Goal: Task Accomplishment & Management: Manage account settings

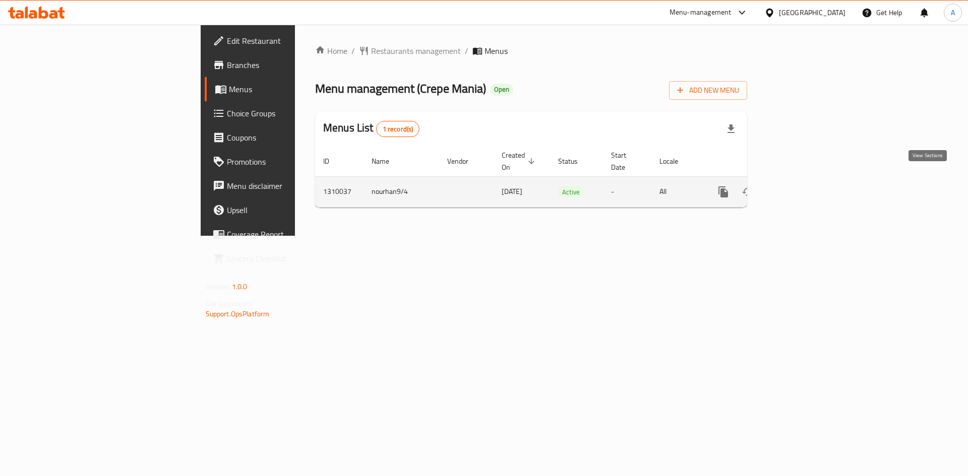
click at [808, 186] on link "enhanced table" at bounding box center [796, 192] width 24 height 24
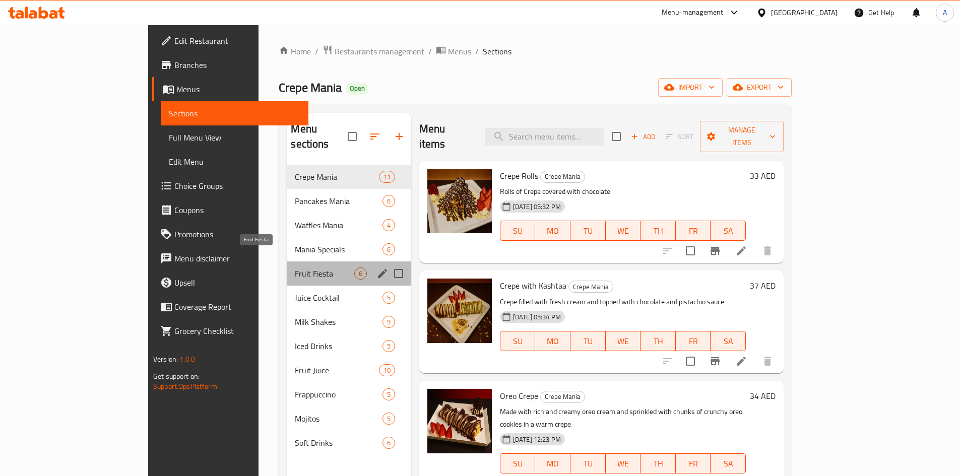
click at [295, 268] on span "Fruit Fiesta" at bounding box center [324, 274] width 59 height 12
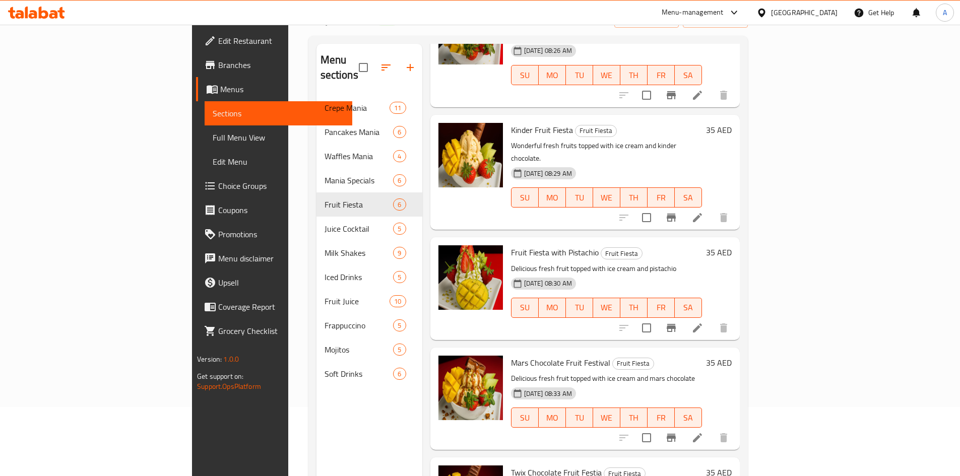
scroll to position [141, 0]
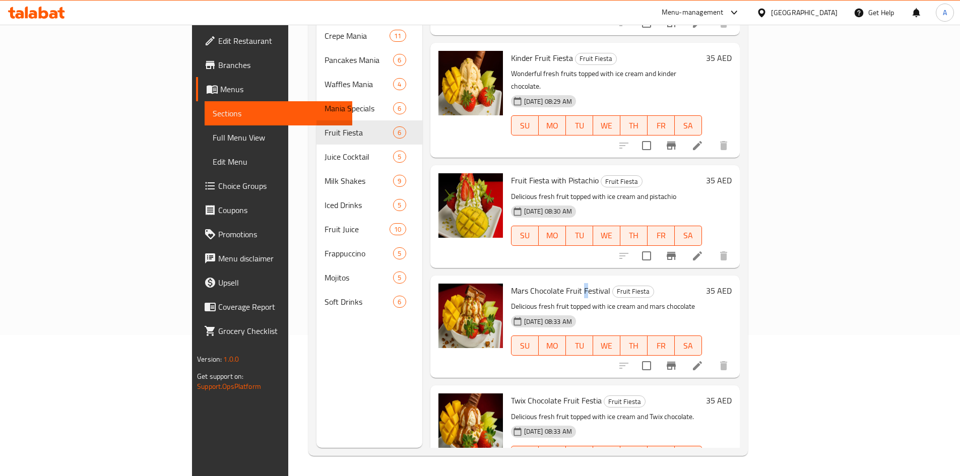
click at [537, 283] on span "Mars Chocolate Fruit Festival" at bounding box center [560, 290] width 99 height 15
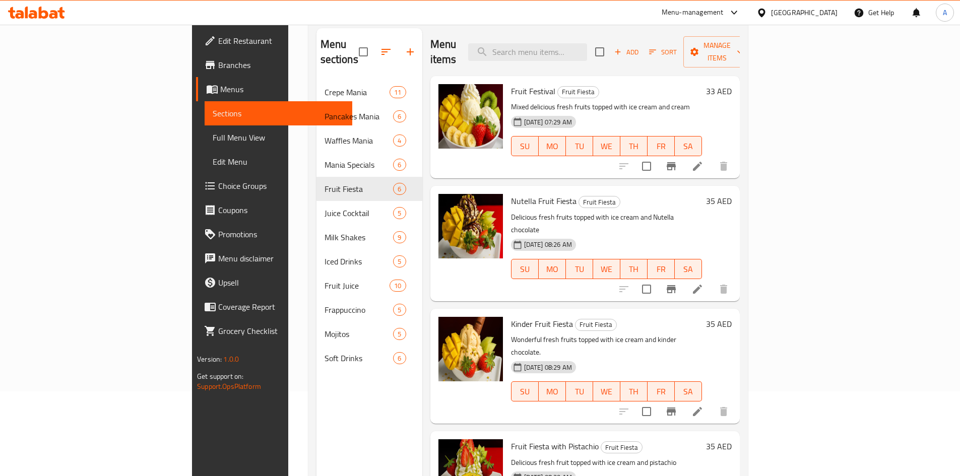
scroll to position [0, 0]
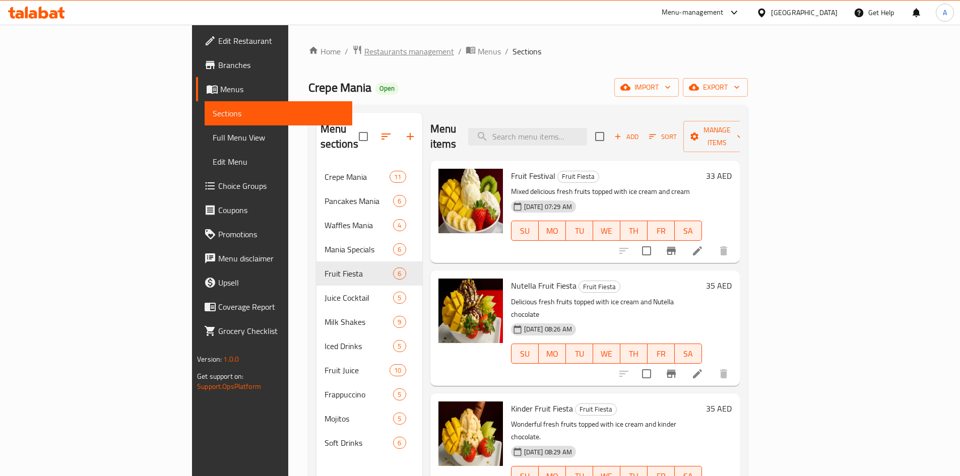
click at [365, 57] on span "Restaurants management" at bounding box center [410, 51] width 90 height 12
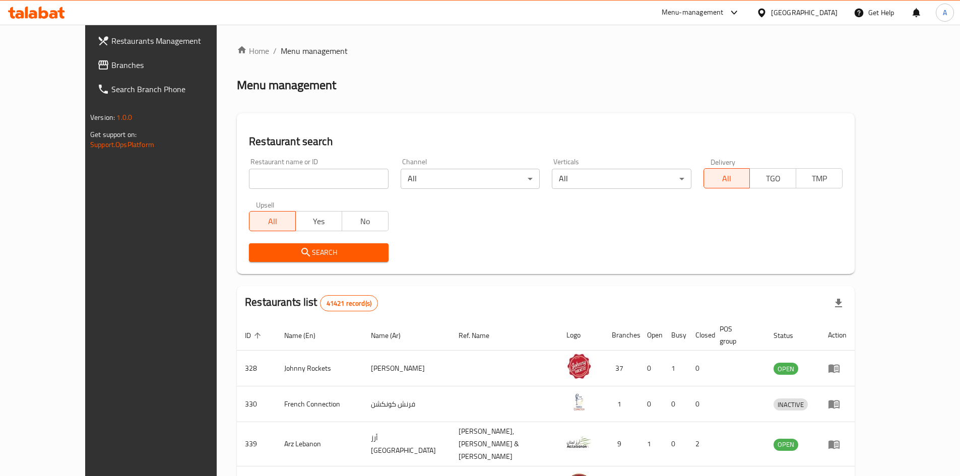
click at [111, 65] on span "Branches" at bounding box center [174, 65] width 126 height 12
